Goal: Find specific page/section: Find specific page/section

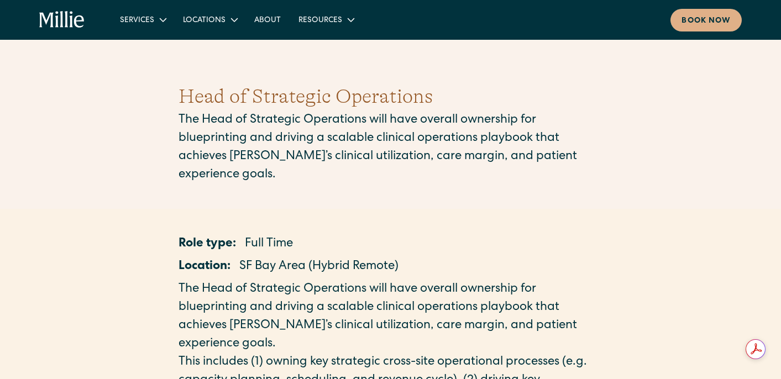
click at [72, 19] on icon "home" at bounding box center [62, 20] width 46 height 18
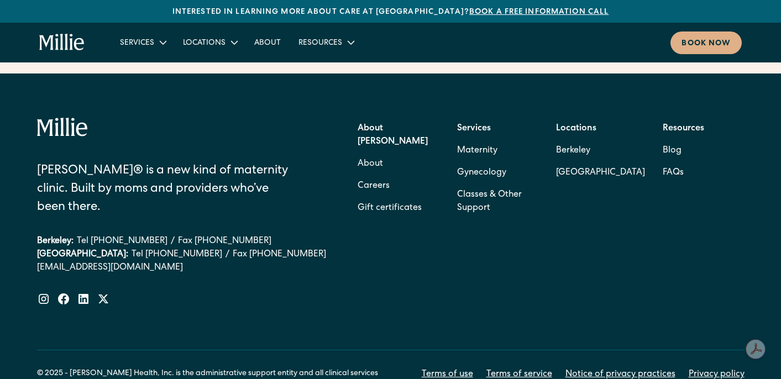
scroll to position [4587, 0]
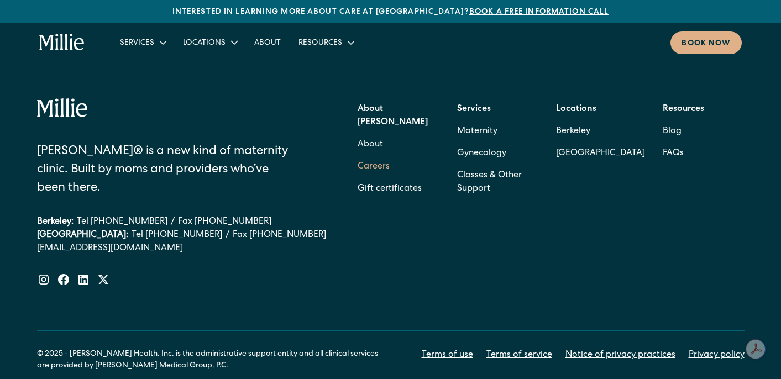
click at [380, 156] on link "Careers" at bounding box center [374, 167] width 32 height 22
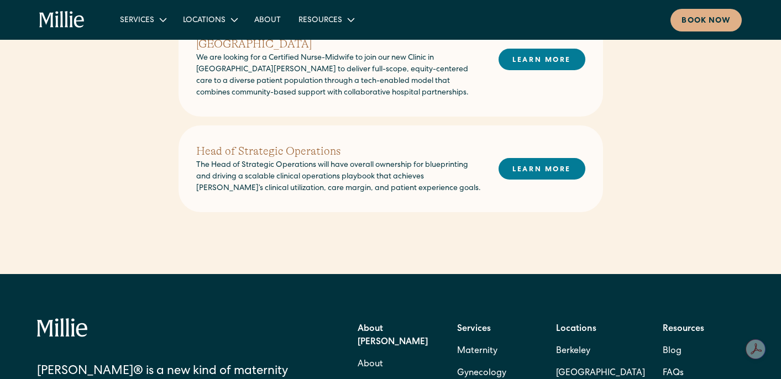
scroll to position [549, 0]
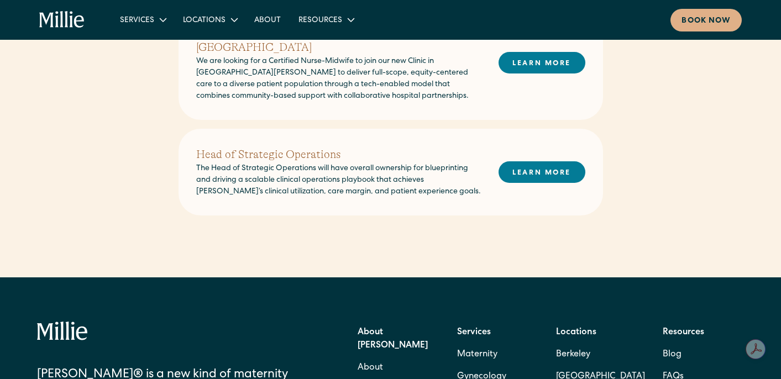
click at [276, 146] on h2 "Head of Strategic Operations" at bounding box center [338, 154] width 285 height 17
click at [557, 161] on link "LEARN MORE" at bounding box center [542, 172] width 87 height 22
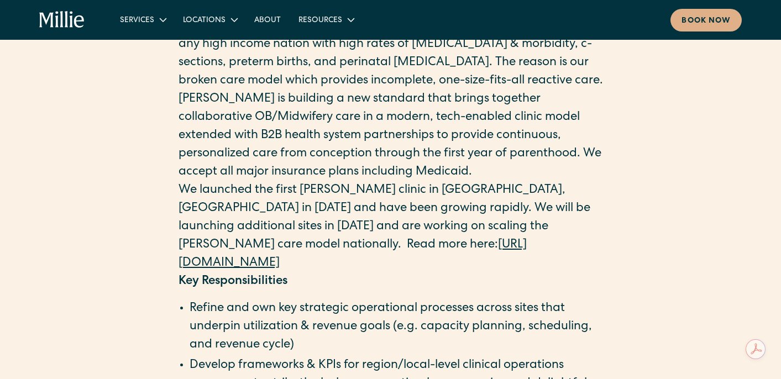
scroll to position [683, 0]
